Goal: Information Seeking & Learning: Find specific fact

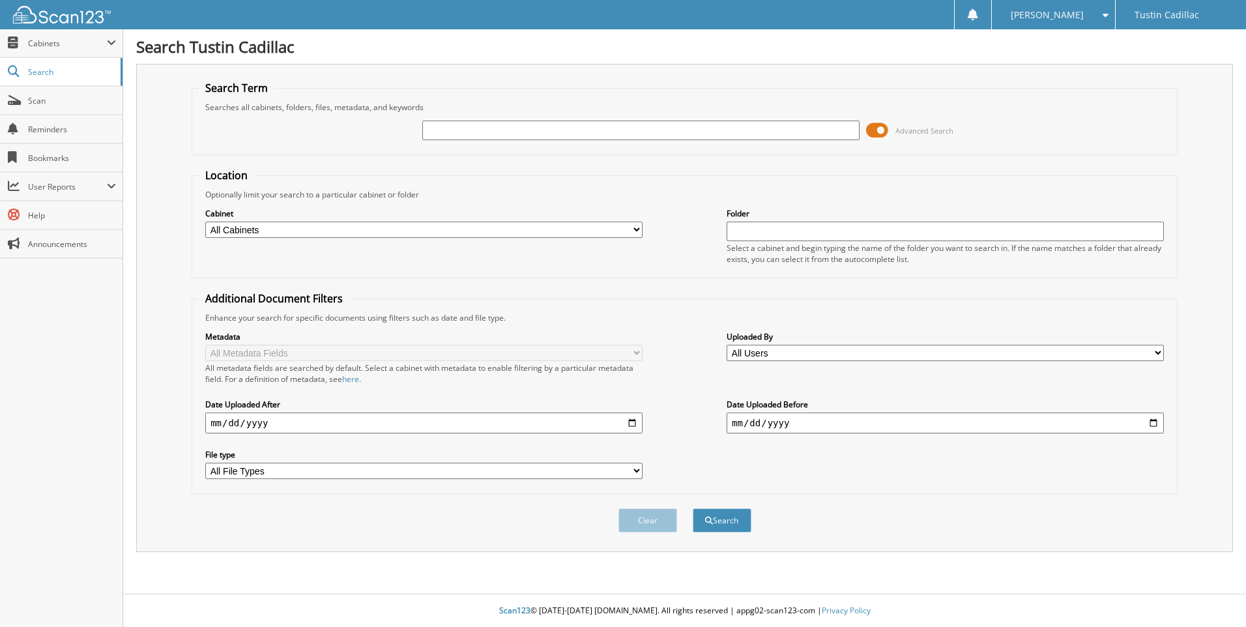
click at [522, 137] on input "text" at bounding box center [640, 131] width 437 height 20
type input "245639"
click at [693, 508] on button "Search" at bounding box center [722, 520] width 59 height 24
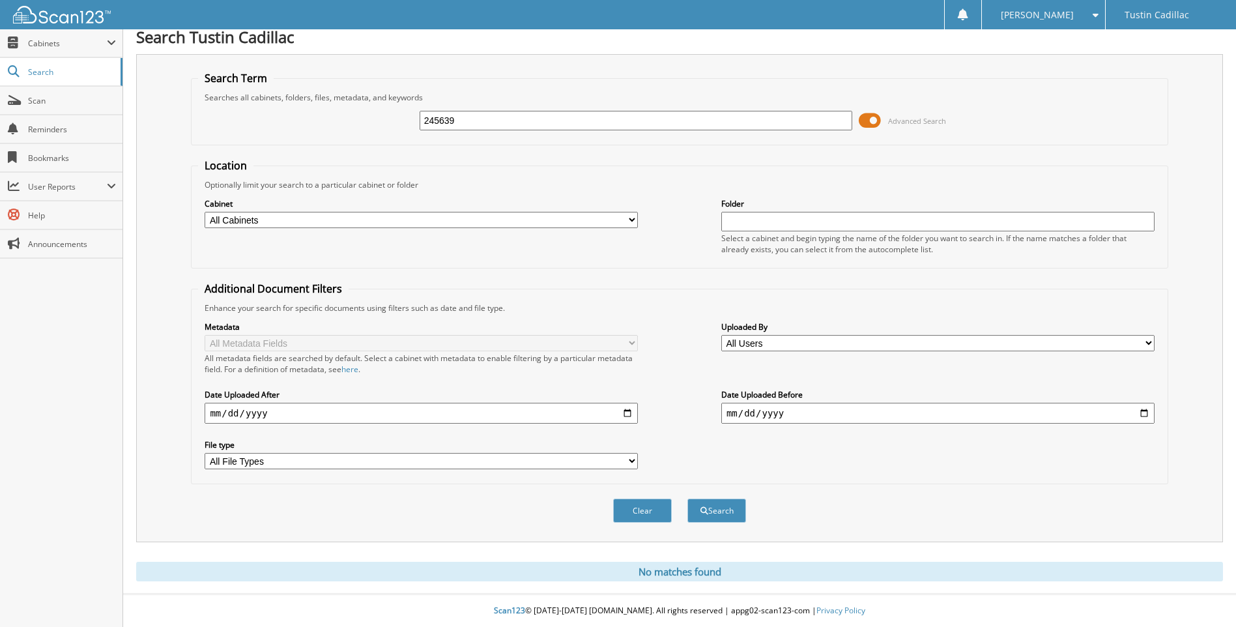
scroll to position [10, 0]
click at [547, 121] on input "245639" at bounding box center [636, 121] width 433 height 20
click at [546, 121] on input "245639" at bounding box center [636, 121] width 433 height 20
type input "A"
type input "[PERSON_NAME]"
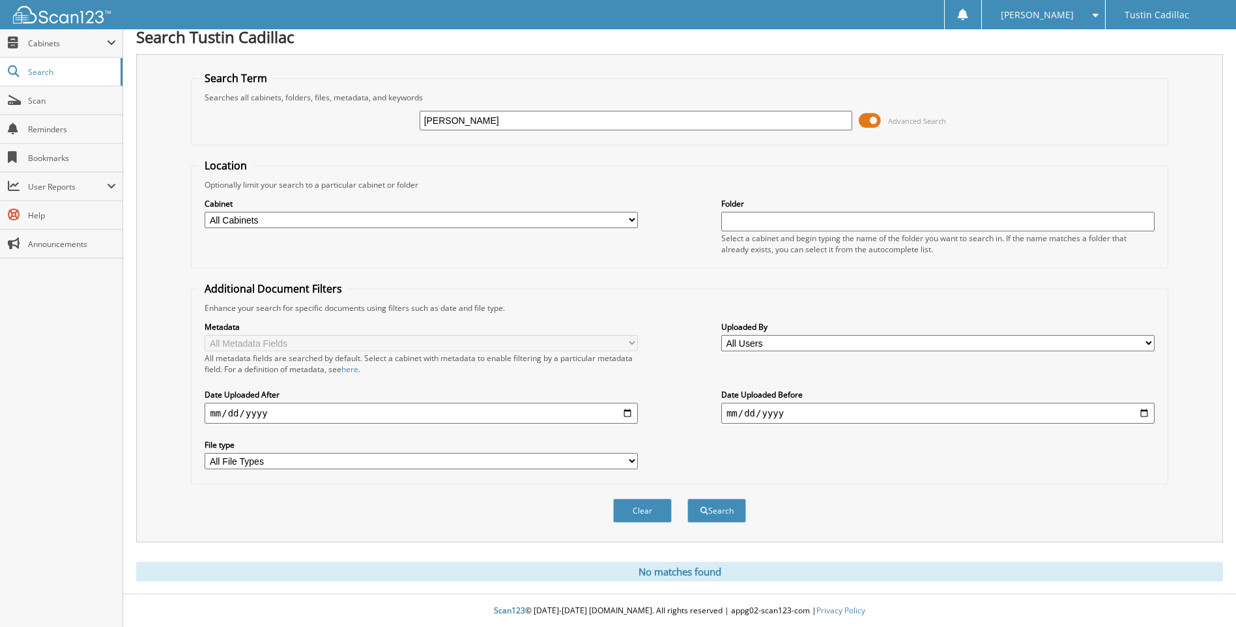
click at [687, 498] on button "Search" at bounding box center [716, 510] width 59 height 24
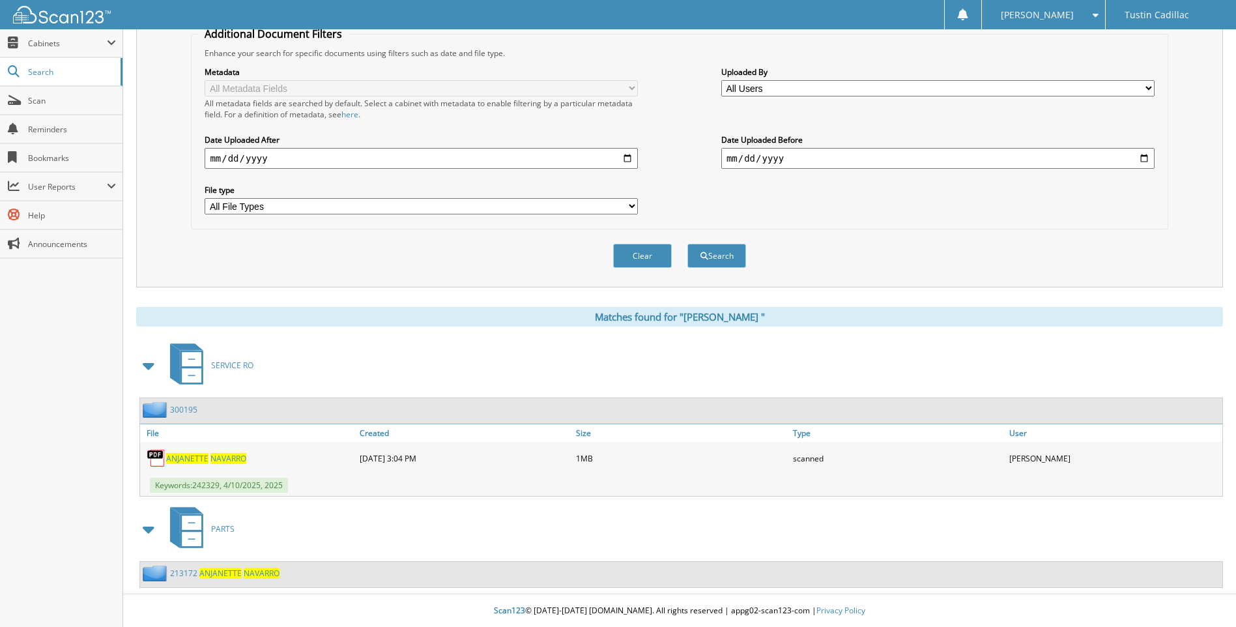
scroll to position [265, 0]
click at [151, 530] on span at bounding box center [149, 528] width 18 height 23
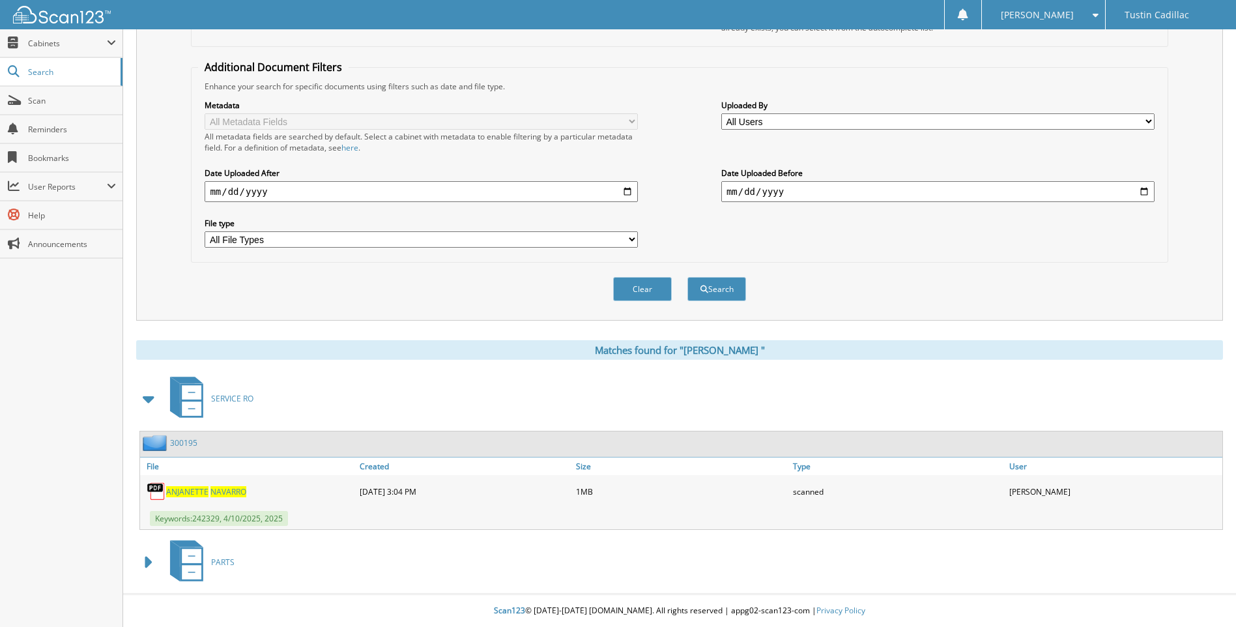
click at [153, 555] on span at bounding box center [149, 562] width 18 height 23
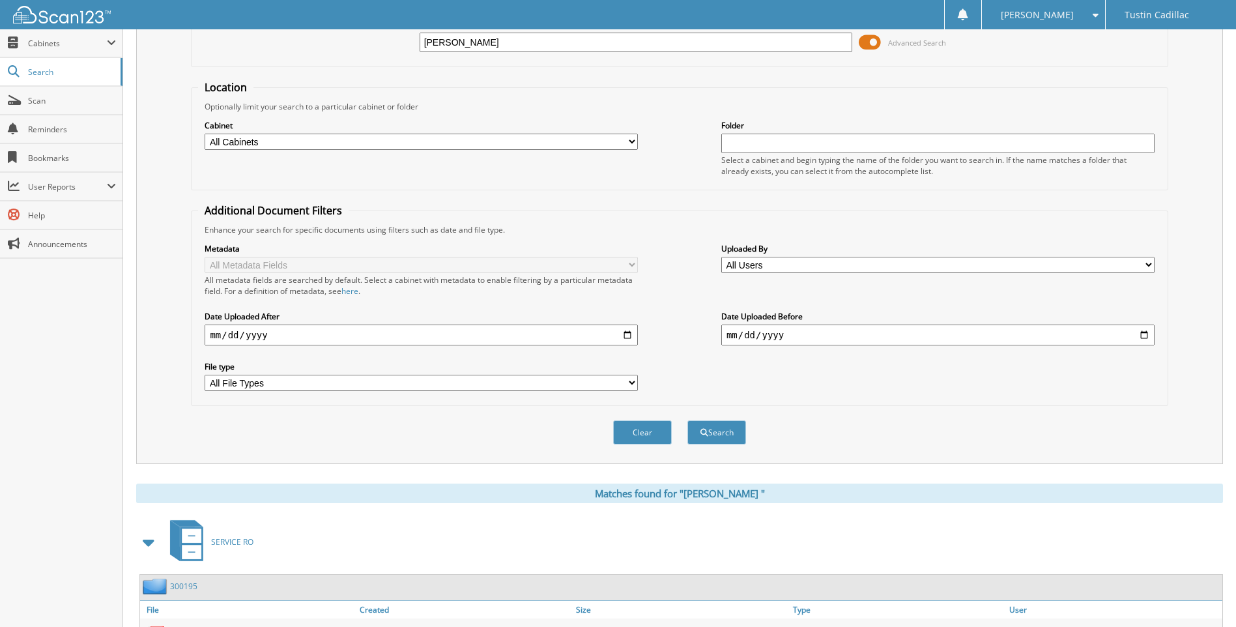
scroll to position [0, 0]
